Goal: Task Accomplishment & Management: Use online tool/utility

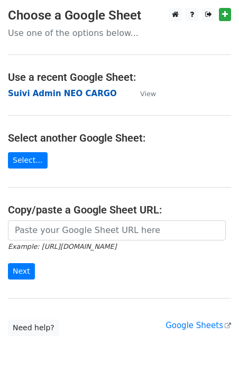
click at [46, 92] on strong "Suivi Admin NEO CARGO" at bounding box center [62, 94] width 109 height 10
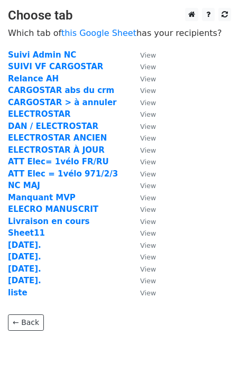
scroll to position [24, 0]
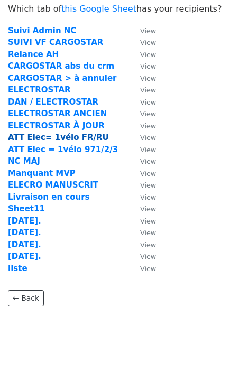
click at [41, 139] on strong "ATT Elec= 1vélo FR/RU" at bounding box center [58, 138] width 101 height 10
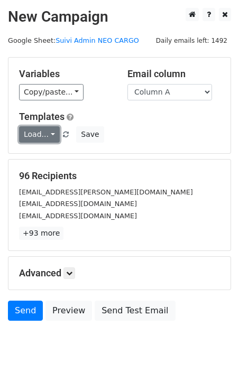
click at [46, 136] on link "Load..." at bounding box center [39, 134] width 41 height 16
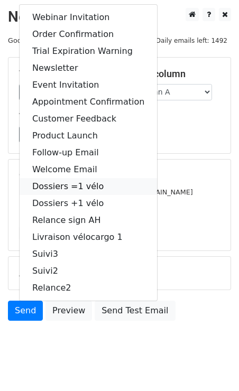
click at [104, 186] on link "Dossiers =1 vélo" at bounding box center [88, 186] width 137 height 17
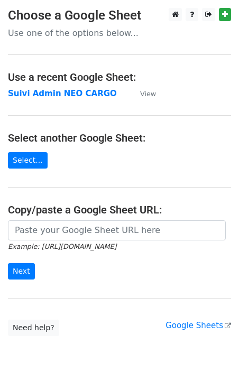
click at [52, 98] on td "Suivi Admin NEO CARGO" at bounding box center [69, 94] width 122 height 12
click at [44, 96] on strong "Suivi Admin NEO CARGO" at bounding box center [62, 94] width 109 height 10
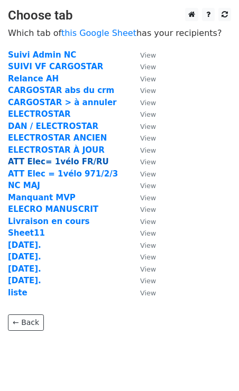
click at [36, 164] on strong "ATT Elec= 1vélo FR/RU" at bounding box center [58, 162] width 101 height 10
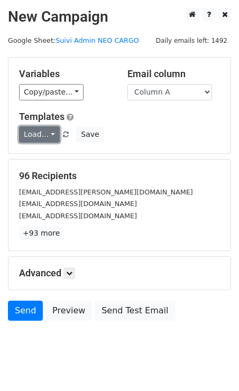
click at [50, 136] on link "Load..." at bounding box center [39, 134] width 41 height 16
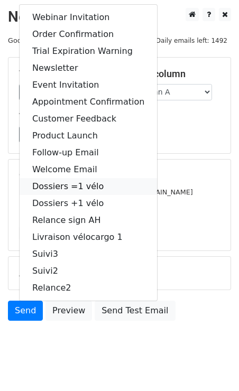
click at [64, 183] on link "Dossiers =1 vélo" at bounding box center [88, 186] width 137 height 17
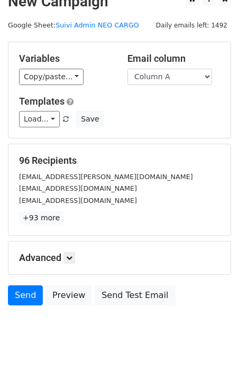
scroll to position [20, 0]
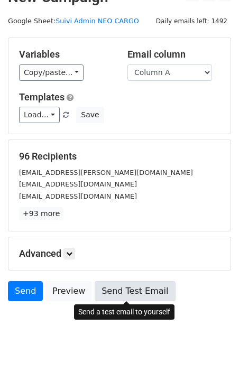
click at [112, 287] on link "Send Test Email" at bounding box center [135, 291] width 80 height 20
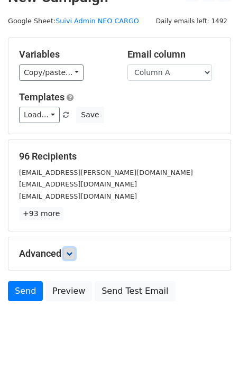
click at [72, 253] on icon at bounding box center [69, 253] width 6 height 6
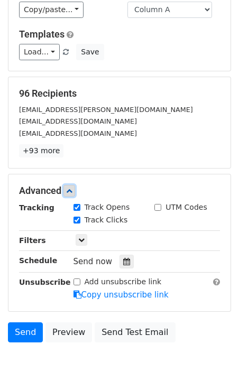
scroll to position [123, 0]
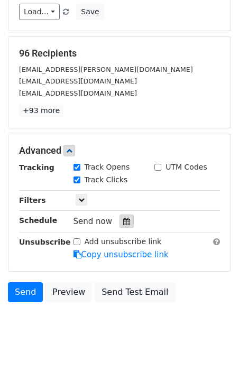
click at [123, 221] on icon at bounding box center [126, 221] width 7 height 7
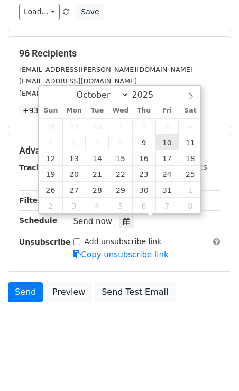
type input "2025-10-10 12:00"
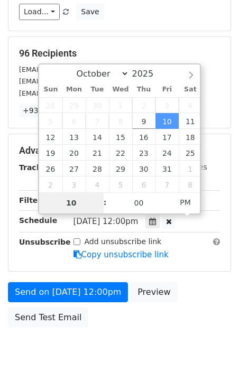
type input "10"
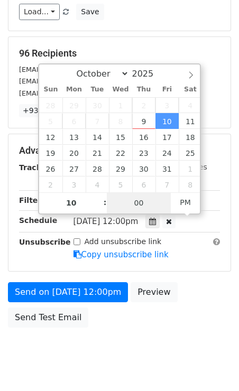
type input "2025-10-10 22:00"
type input "17"
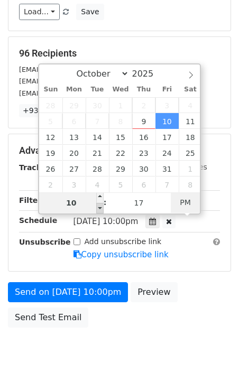
scroll to position [0, 0]
type input "2025-10-10 10:17"
click at [184, 207] on span "PM" at bounding box center [185, 202] width 29 height 21
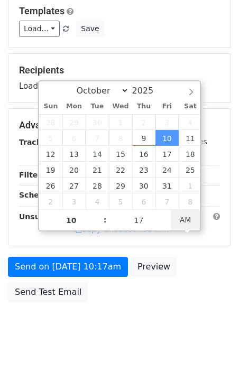
scroll to position [123, 0]
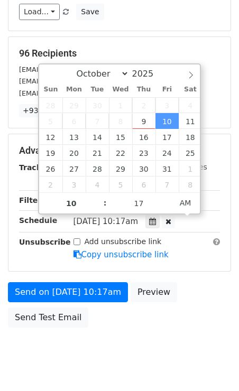
click at [205, 274] on form "Variables Copy/paste... {{Column A}} Email column Column A Templates Load... We…" at bounding box center [119, 133] width 223 height 398
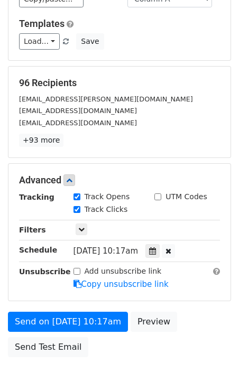
scroll to position [148, 0]
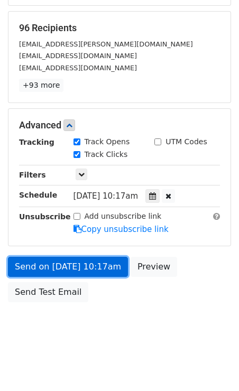
click at [27, 266] on link "Send on Oct 10 at 10:17am" at bounding box center [68, 267] width 120 height 20
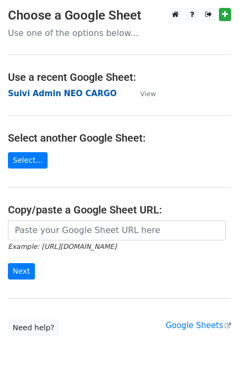
click at [39, 92] on strong "Suivi Admin NEO CARGO" at bounding box center [62, 94] width 109 height 10
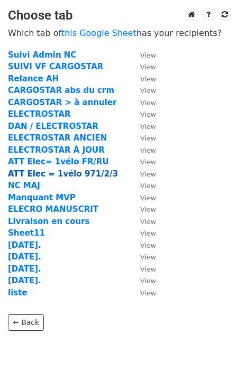
click at [55, 172] on strong "ATT Elec = 1vélo 971/2/3" at bounding box center [63, 174] width 110 height 10
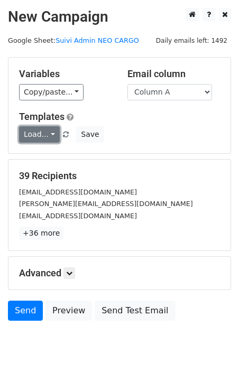
click at [49, 133] on link "Load..." at bounding box center [39, 134] width 41 height 16
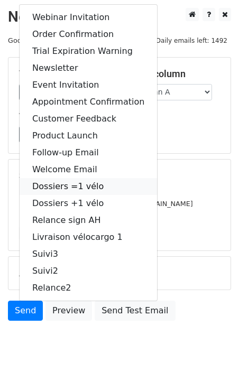
click at [55, 185] on link "Dossiers =1 vélo" at bounding box center [88, 186] width 137 height 17
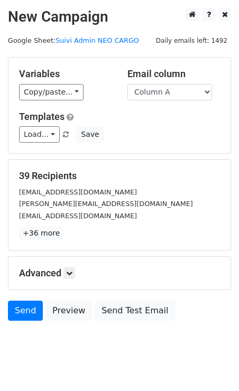
scroll to position [20, 0]
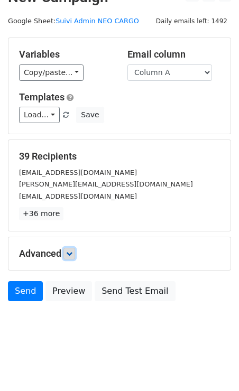
click at [72, 250] on icon at bounding box center [69, 253] width 6 height 6
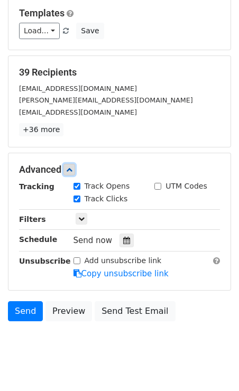
scroll to position [123, 0]
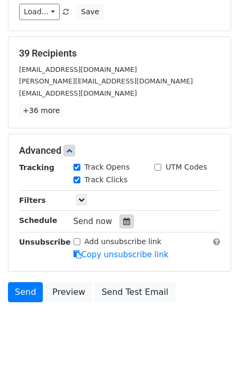
click at [123, 220] on icon at bounding box center [126, 221] width 7 height 7
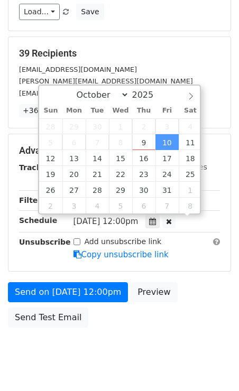
scroll to position [1, 0]
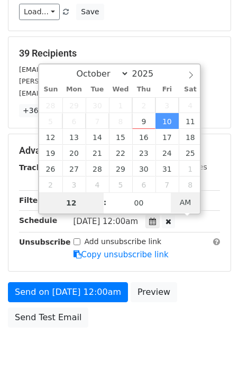
click at [185, 204] on span "AM" at bounding box center [185, 202] width 29 height 21
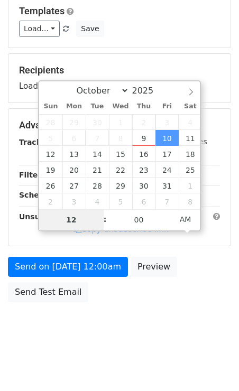
scroll to position [123, 0]
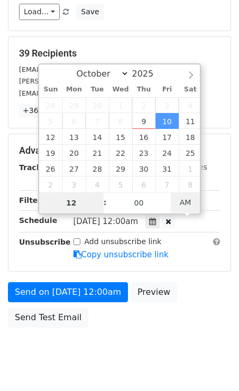
click at [181, 199] on span "AM" at bounding box center [185, 202] width 29 height 21
type input "2025-10-10 13:00"
type input "01"
click at [103, 197] on span at bounding box center [99, 197] width 7 height 11
type input "2025-10-10 14:00"
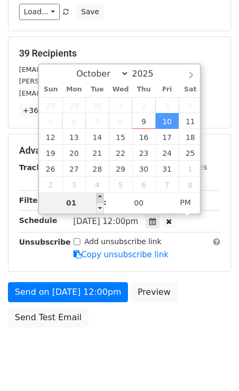
type input "02"
click at [103, 197] on span at bounding box center [99, 197] width 7 height 11
type input "2025-10-10 15:00"
type input "03"
click at [103, 197] on span at bounding box center [99, 197] width 7 height 11
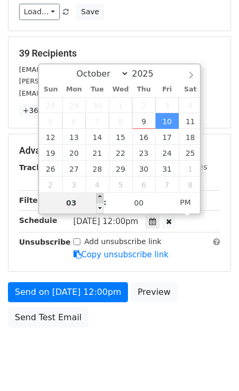
type input "2025-10-10 16:00"
type input "04"
click at [103, 197] on span at bounding box center [99, 197] width 7 height 11
type input "2025-10-10 17:00"
type input "05"
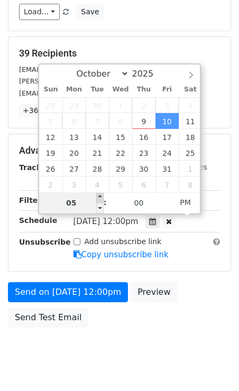
click at [103, 197] on span at bounding box center [99, 197] width 7 height 11
type input "2025-10-10 18:00"
type input "06"
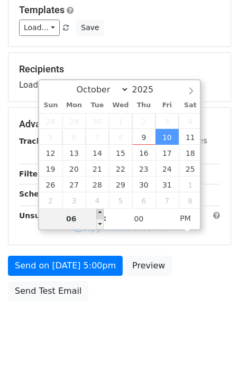
click at [103, 197] on div "October November December 2025 Sun Mon Tue Wed Thu Fri Sat 28 29 30 1 2 3 4 5 6…" at bounding box center [119, 154] width 163 height 151
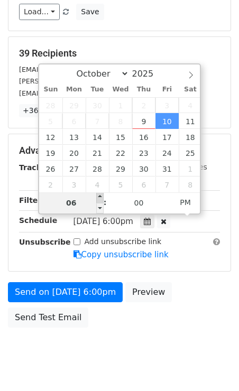
type input "2025-10-10 19:00"
type input "07"
click at [101, 199] on span at bounding box center [99, 197] width 7 height 11
type input "2025-10-10 20:00"
type input "08"
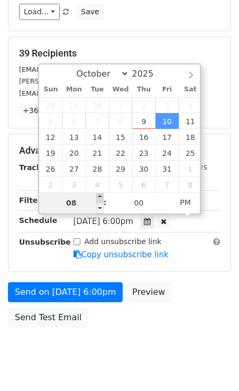
click at [101, 199] on span at bounding box center [99, 197] width 7 height 11
type input "2025-10-10 21:00"
type input "09"
click at [101, 199] on span at bounding box center [99, 197] width 7 height 11
type input "2025-10-10 22:00"
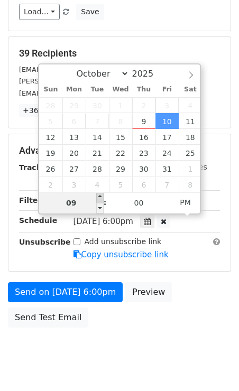
type input "10"
click at [101, 199] on span at bounding box center [99, 197] width 7 height 11
type input "2025-10-10 23:00"
type input "11"
click at [101, 199] on span at bounding box center [99, 197] width 7 height 11
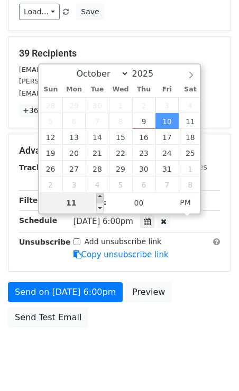
type input "2025-10-10 00:00"
type input "12"
click at [101, 199] on span at bounding box center [99, 197] width 7 height 11
type input "2025-10-10 01:00"
type input "01"
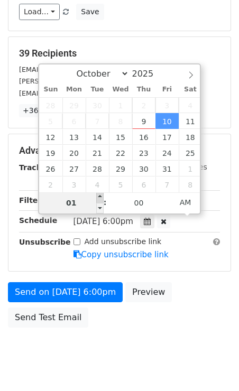
click at [101, 199] on span at bounding box center [99, 197] width 7 height 11
type input "2025-10-10 00:00"
type input "12"
click at [99, 206] on span at bounding box center [99, 208] width 7 height 11
type input "2025-10-10 23:00"
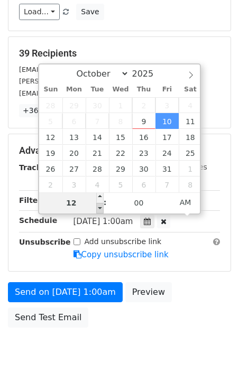
type input "11"
click at [99, 206] on span at bounding box center [99, 208] width 7 height 11
type input "2025-10-10 22:00"
type input "10"
click at [99, 206] on span at bounding box center [99, 208] width 7 height 11
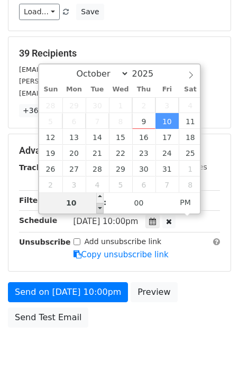
type input "2025-10-10 21:00"
type input "09"
click at [99, 206] on div "October November December 2025 Sun Mon Tue Wed Thu Fri Sat 28 29 30 1 2 3 4 5 6…" at bounding box center [119, 138] width 163 height 151
type input "2025-11-04 21:00"
select select "10"
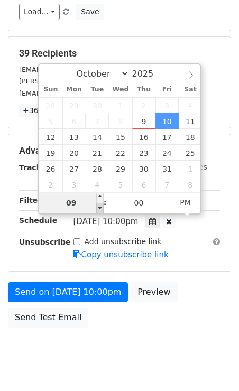
scroll to position [106, 0]
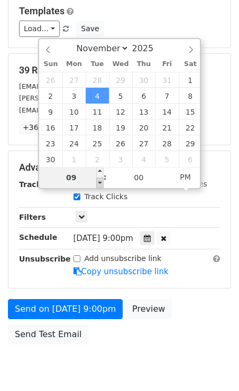
type input "2025-11-04 20:00"
type input "08"
click at [101, 182] on span at bounding box center [99, 183] width 7 height 11
type input "2025-11-04 19:00"
type input "07"
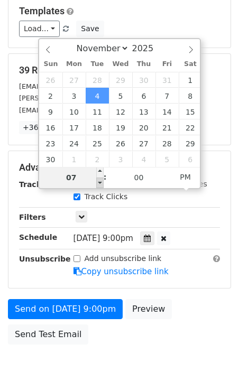
click at [101, 182] on span at bounding box center [99, 183] width 7 height 11
type input "2025-11-04 18:00"
type input "06"
click at [101, 182] on span at bounding box center [99, 183] width 7 height 11
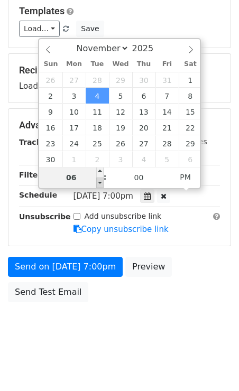
type input "2025-11-04 17:00"
type input "05"
click at [101, 182] on span at bounding box center [99, 183] width 7 height 11
type input "2025-11-04 16:00"
type input "04"
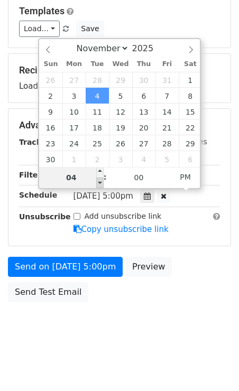
click at [101, 182] on span at bounding box center [99, 183] width 7 height 11
type input "2025-11-04 15:00"
type input "03"
click at [101, 182] on span at bounding box center [99, 183] width 7 height 11
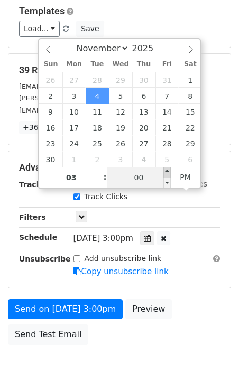
type input "2025-11-04 15:05"
type input "05"
click at [165, 172] on span at bounding box center [166, 172] width 7 height 11
type input "2025-11-04 15:10"
type input "10"
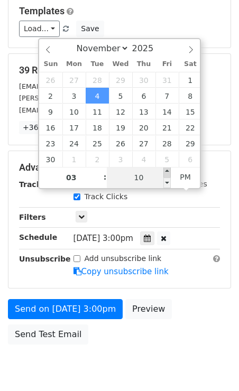
click at [165, 172] on span at bounding box center [166, 172] width 7 height 11
select select "9"
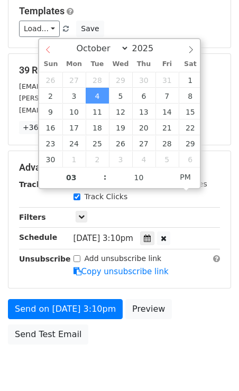
click at [46, 48] on div "October November December 2025" at bounding box center [119, 48] width 161 height 18
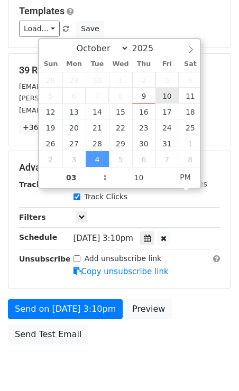
type input "2025-10-10 15:10"
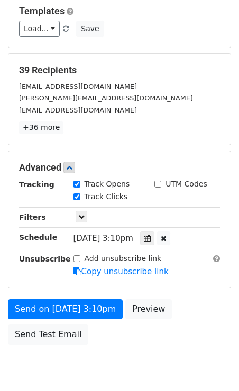
click at [188, 261] on div "Add unsubscribe link Copy unsubscribe link" at bounding box center [147, 265] width 163 height 24
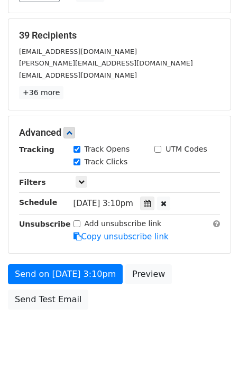
scroll to position [148, 0]
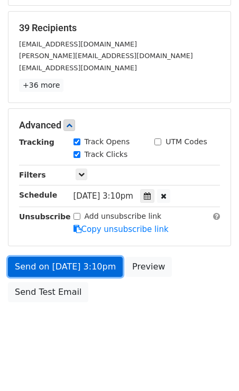
click at [71, 263] on link "Send on Oct 10 at 3:10pm" at bounding box center [65, 267] width 115 height 20
